Goal: Navigation & Orientation: Find specific page/section

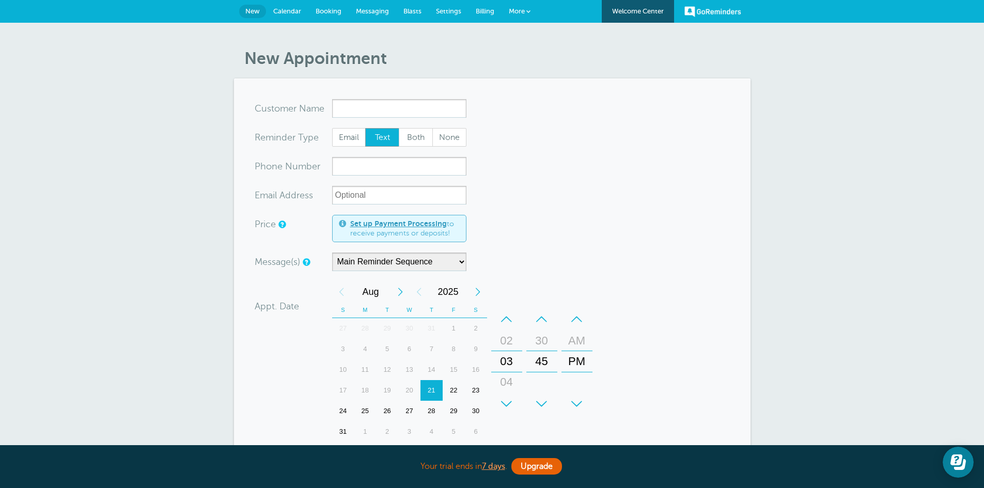
click at [481, 9] on span "Billing" at bounding box center [485, 11] width 19 height 8
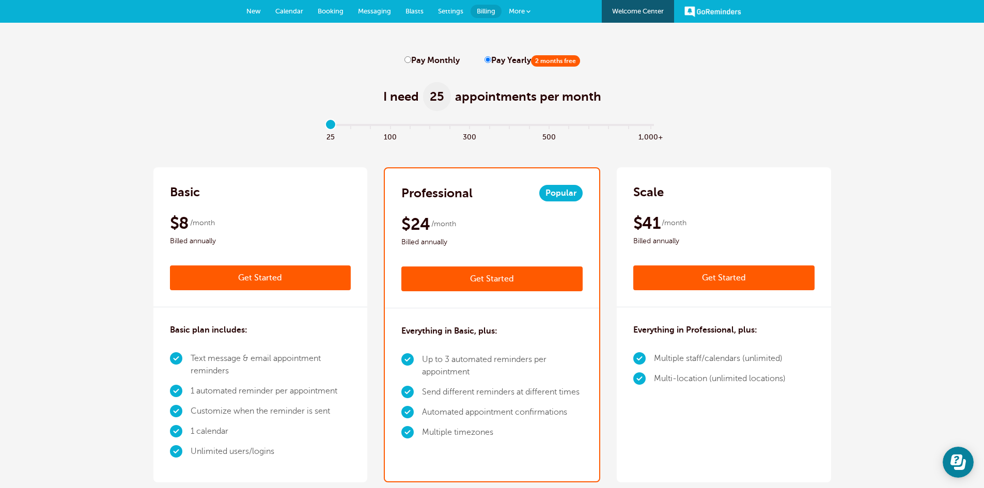
click at [377, 11] on span "Messaging" at bounding box center [374, 11] width 33 height 8
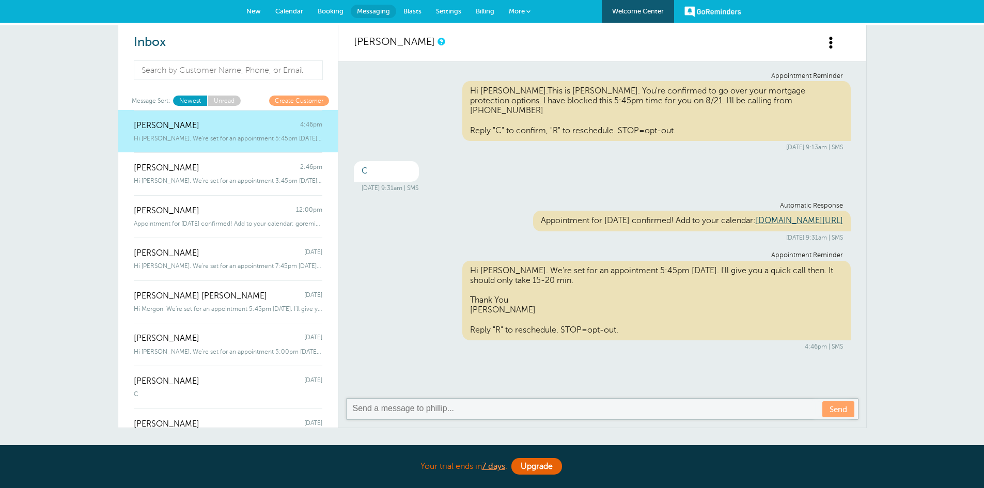
click at [291, 13] on span "Calendar" at bounding box center [289, 11] width 28 height 8
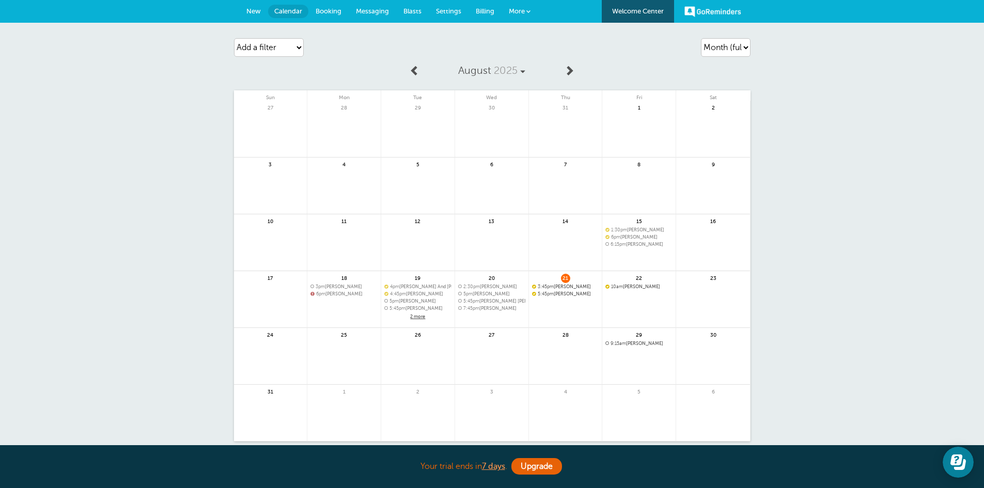
click at [416, 317] on span "2 more" at bounding box center [417, 316] width 67 height 9
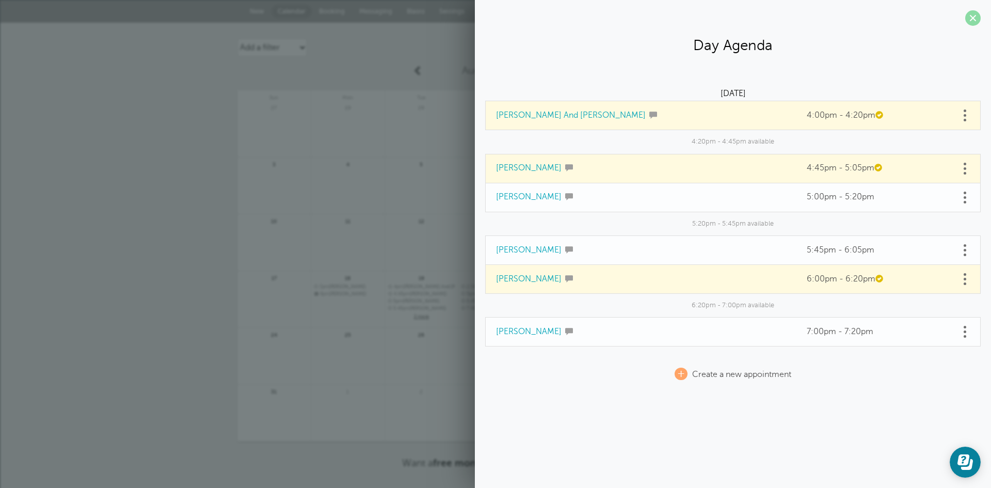
click at [978, 20] on span at bounding box center [973, 17] width 15 height 15
